Goal: Task Accomplishment & Management: Manage account settings

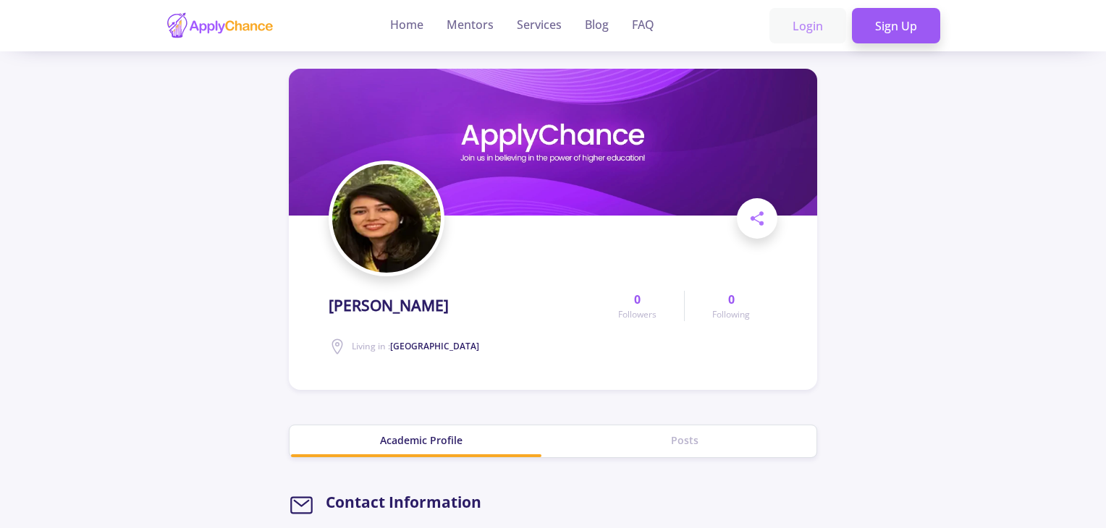
click at [811, 28] on link "Login" at bounding box center [807, 26] width 77 height 36
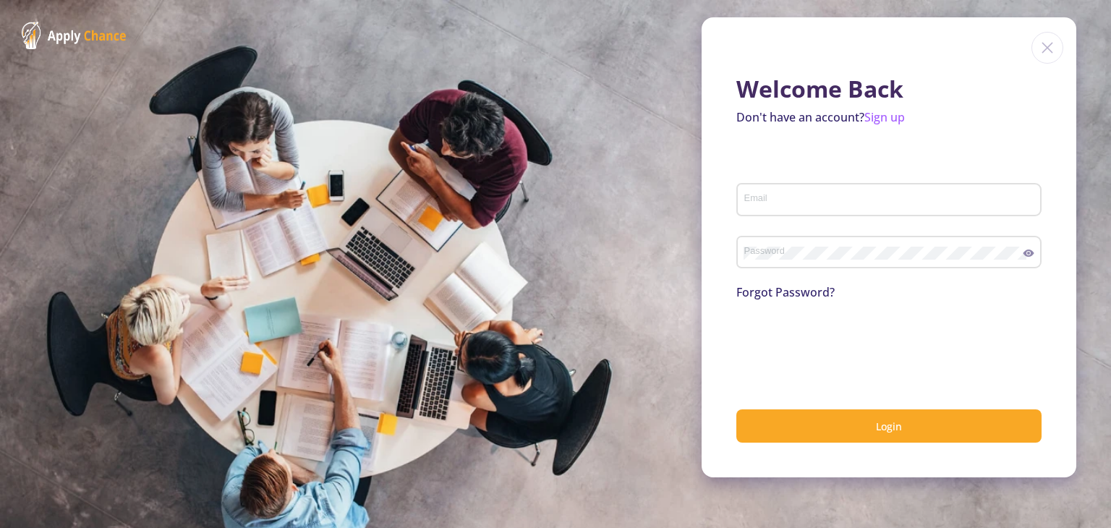
click at [788, 203] on input "Email" at bounding box center [891, 200] width 295 height 13
type input "[EMAIL_ADDRESS][DOMAIN_NAME]"
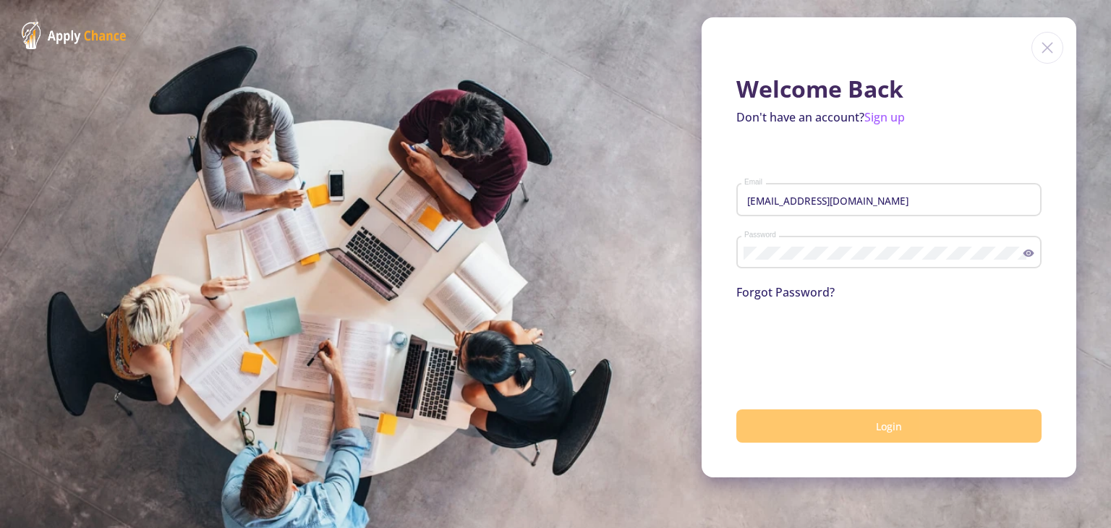
click at [852, 426] on button "Login" at bounding box center [889, 427] width 305 height 34
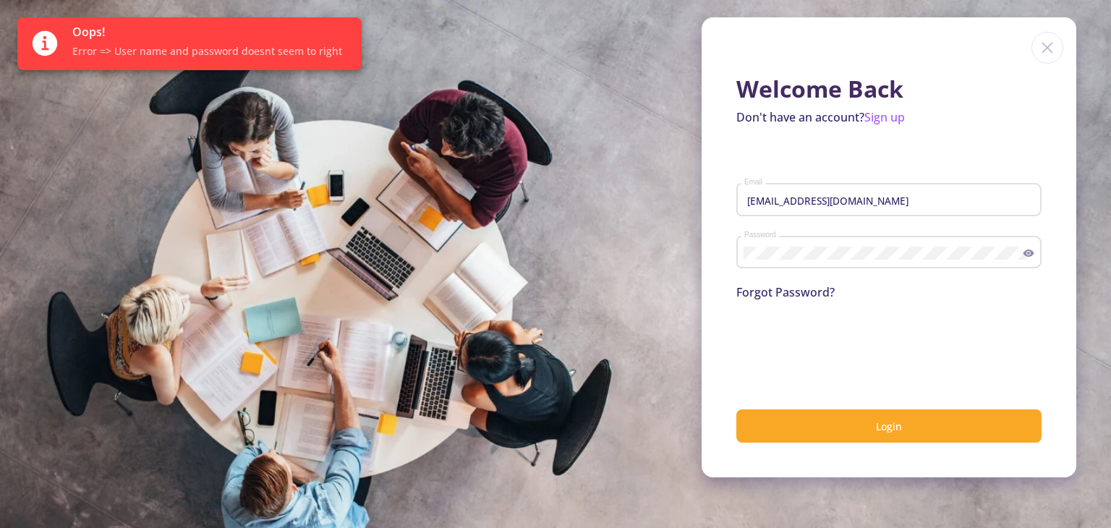
click at [1051, 45] on img at bounding box center [1048, 48] width 32 height 32
